Goal: Find specific page/section: Find specific page/section

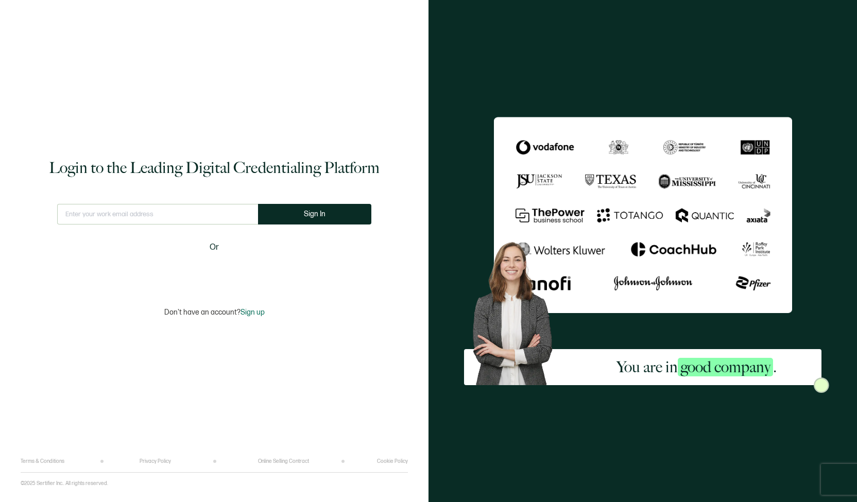
click at [201, 206] on input "text" at bounding box center [157, 214] width 201 height 21
type input "[EMAIL_ADDRESS][DOMAIN_NAME]"
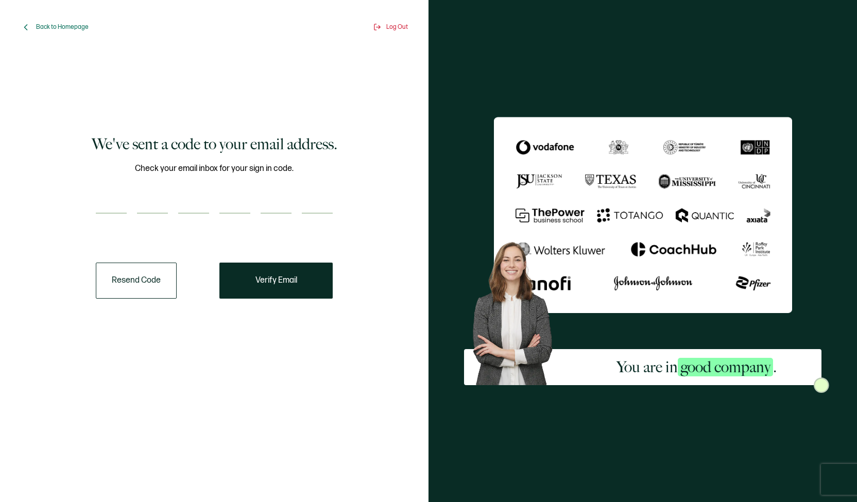
click at [117, 202] on input "number" at bounding box center [111, 203] width 31 height 21
paste input "9"
type input "9"
type input "4"
type input "0"
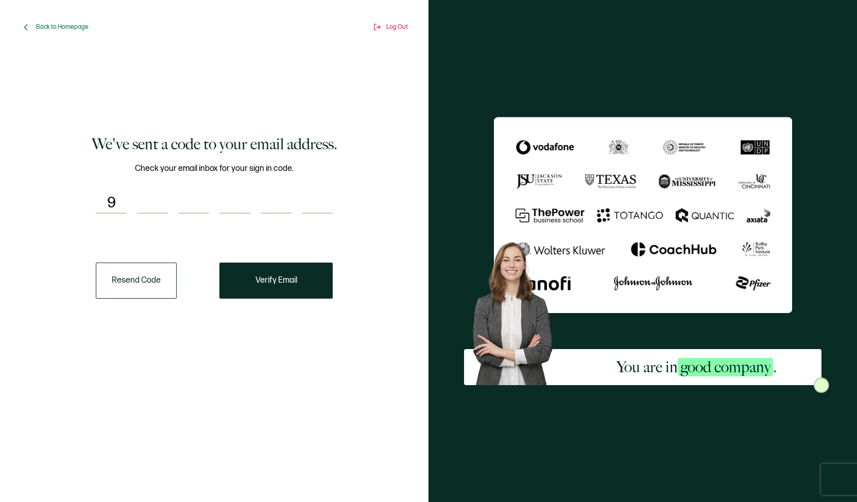
type input "5"
type input "3"
type input "7"
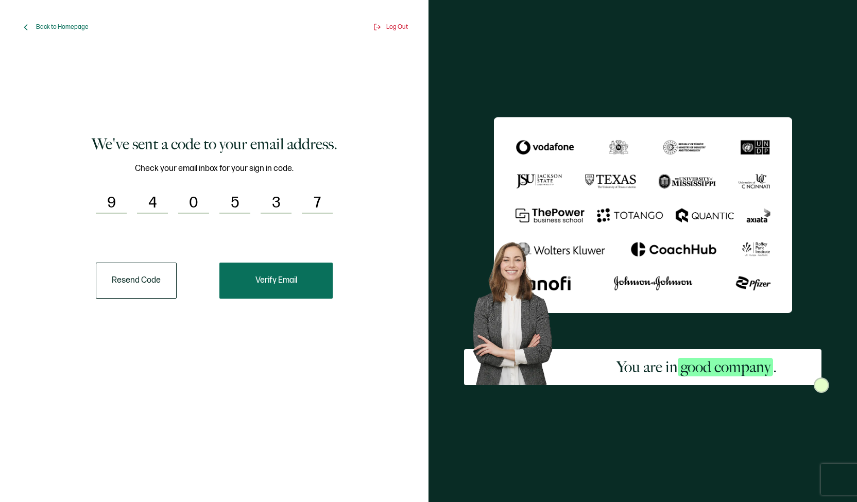
click at [253, 279] on button "Verify Email" at bounding box center [275, 281] width 113 height 36
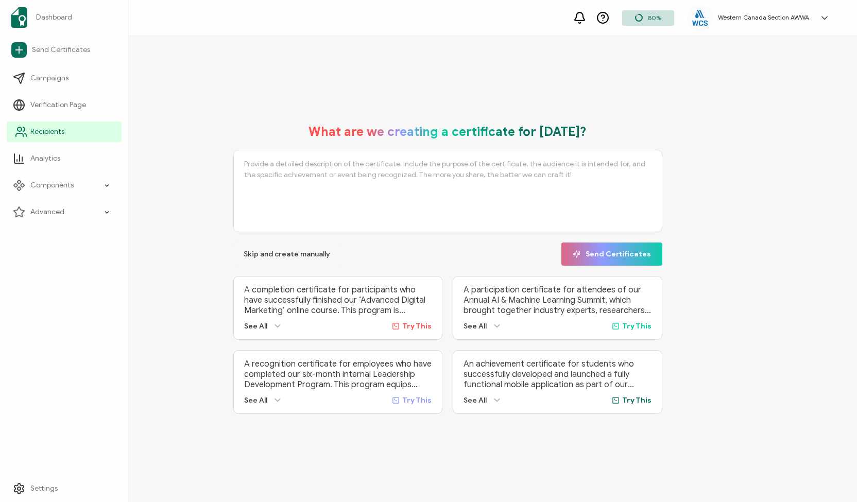
click at [38, 134] on span "Recipients" at bounding box center [47, 132] width 34 height 10
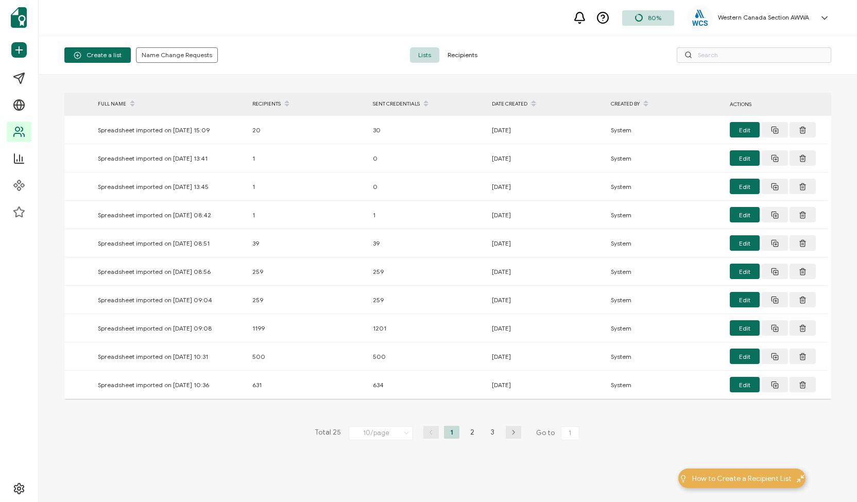
click at [467, 49] on span "Recipients" at bounding box center [462, 54] width 46 height 15
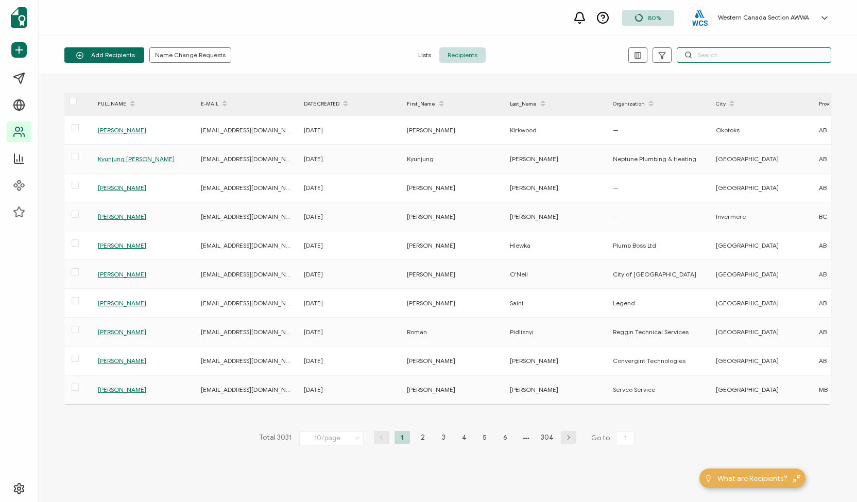
click at [724, 57] on input "text" at bounding box center [754, 54] width 154 height 15
paste input "[PERSON_NAME]"
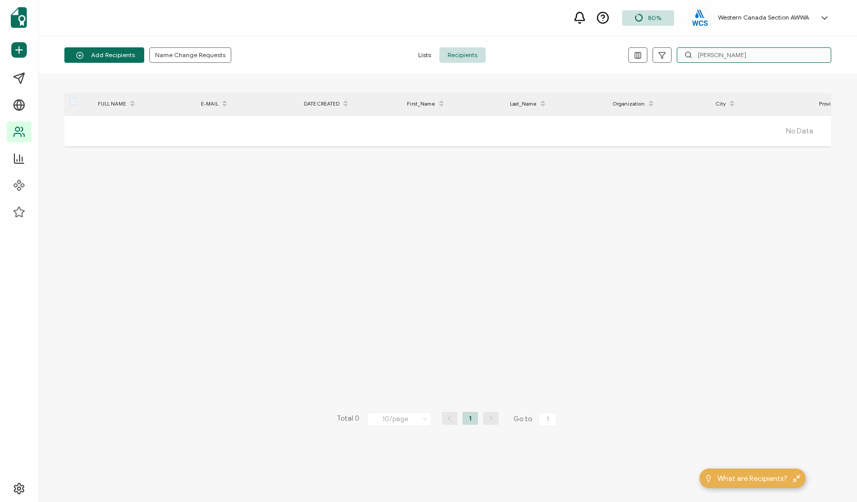
click at [711, 55] on input "[PERSON_NAME]" at bounding box center [754, 54] width 154 height 15
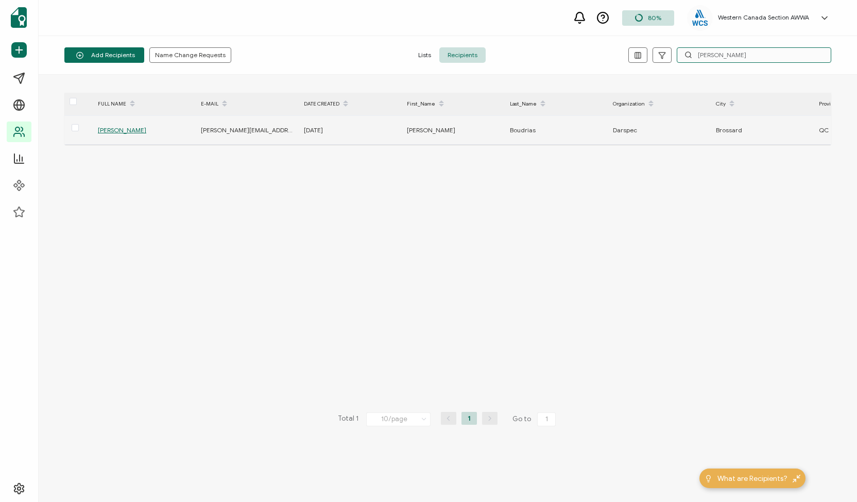
type input "[PERSON_NAME]"
click at [127, 128] on span "[PERSON_NAME]" at bounding box center [122, 130] width 48 height 8
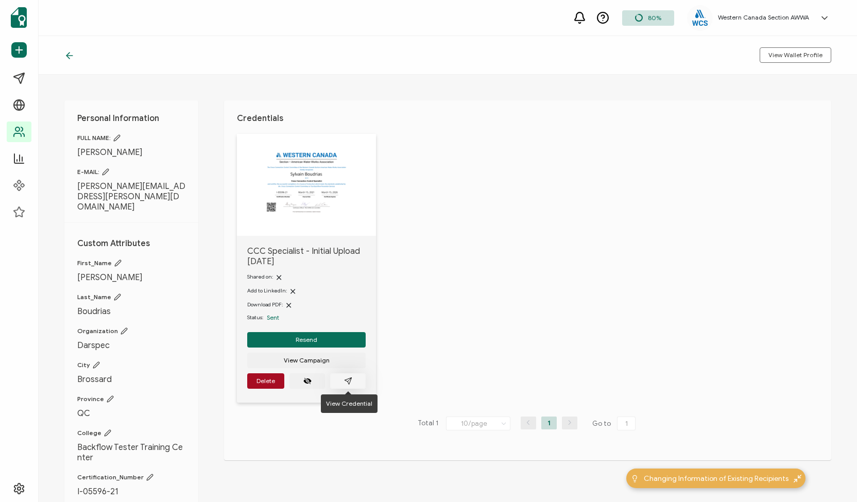
click at [348, 379] on icon "paper plane outline" at bounding box center [348, 381] width 8 height 8
